Goal: Transaction & Acquisition: Download file/media

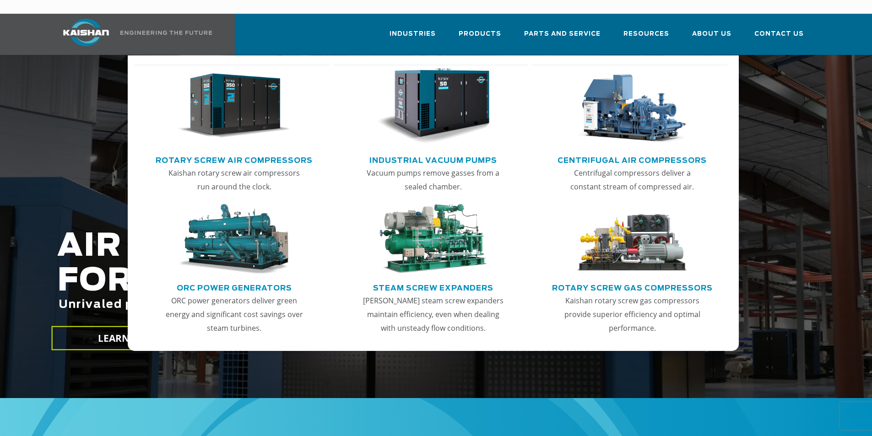
click at [247, 101] on img "Main menu" at bounding box center [234, 106] width 113 height 76
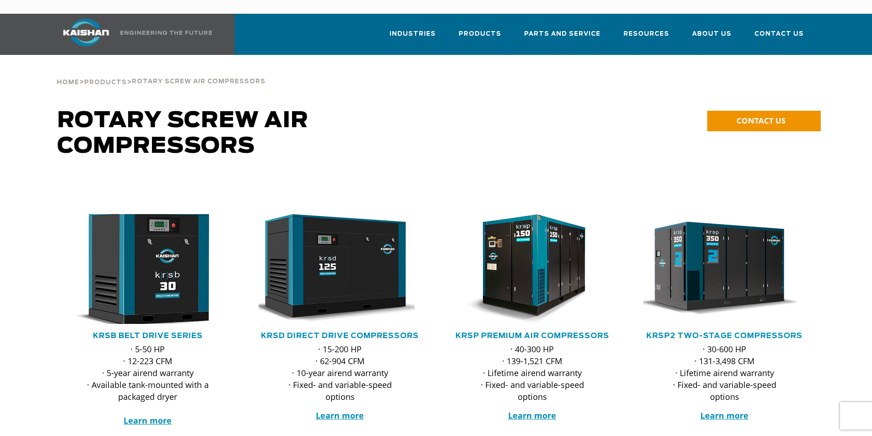
click at [165, 250] on img at bounding box center [141, 269] width 180 height 121
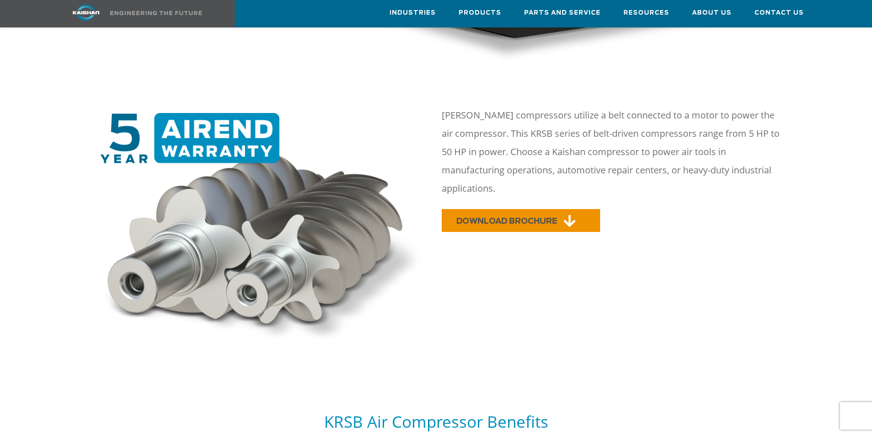
scroll to position [366, 0]
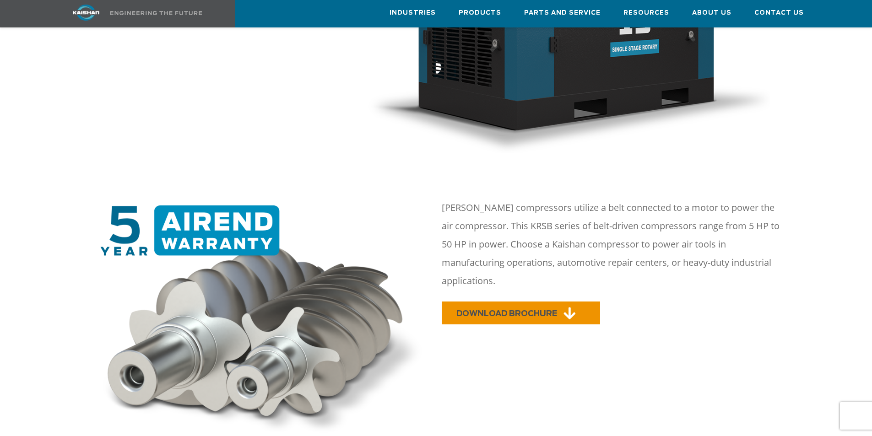
click at [493, 310] on span "DOWNLOAD BROCHURE" at bounding box center [507, 314] width 101 height 8
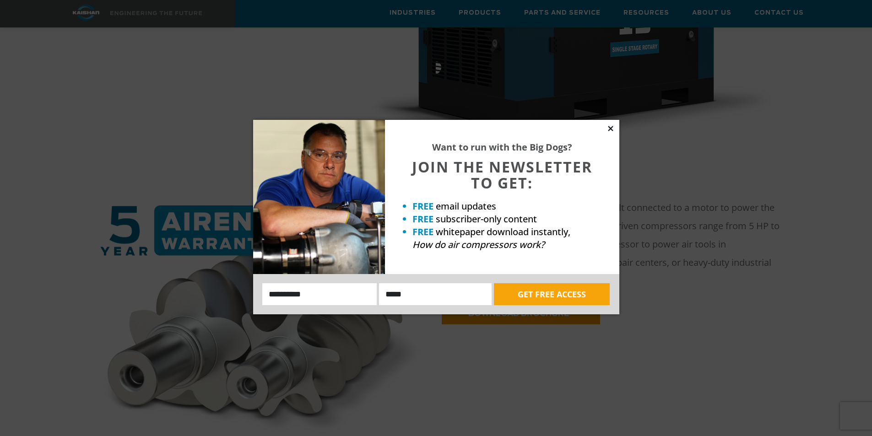
click at [614, 128] on icon at bounding box center [611, 129] width 8 height 8
